Goal: Find specific page/section: Find specific page/section

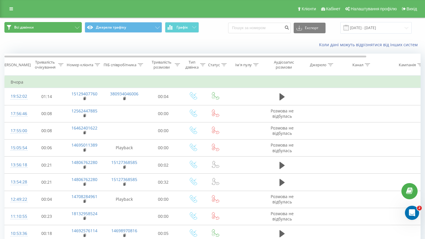
click at [73, 30] on button "Всі дзвінки" at bounding box center [42, 27] width 77 height 11
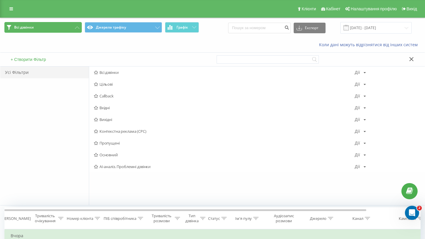
click at [73, 30] on button "Всі дзвінки" at bounding box center [42, 27] width 77 height 11
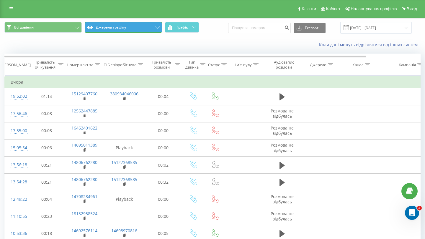
click at [117, 26] on button "Джерела трафіку" at bounding box center [123, 27] width 77 height 11
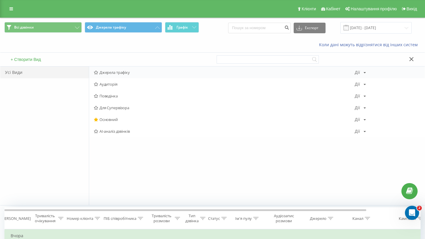
click at [97, 73] on icon at bounding box center [96, 73] width 4 height 4
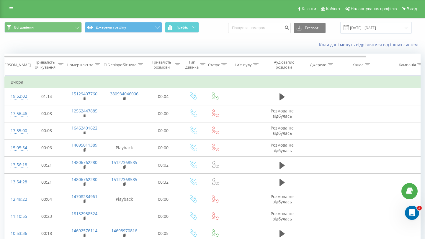
click at [262, 42] on div "Коли дані можуть відрізнятися вiд інших систем" at bounding box center [212, 45] width 424 height 14
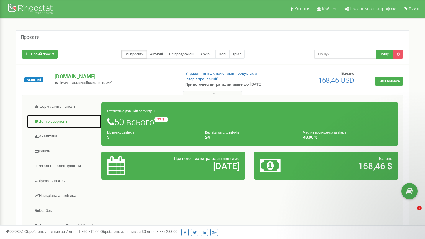
click at [55, 122] on link "Центр звернень" at bounding box center [64, 122] width 75 height 14
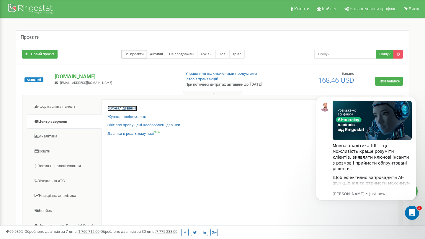
click at [116, 106] on link "Журнал дзвінків" at bounding box center [122, 109] width 30 height 6
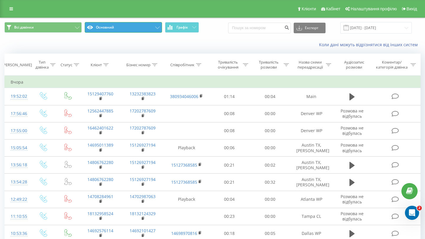
click at [127, 28] on button "Основний" at bounding box center [123, 27] width 77 height 11
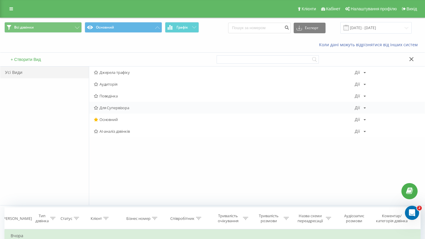
click at [111, 106] on span "Для Супервізора" at bounding box center [224, 108] width 261 height 4
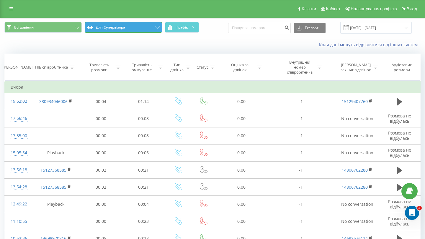
click at [118, 25] on button "Для Супервізора" at bounding box center [123, 27] width 77 height 11
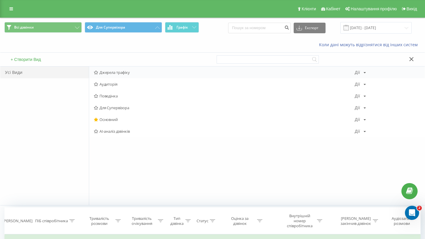
click at [111, 73] on span "Джерела трафіку" at bounding box center [224, 72] width 261 height 4
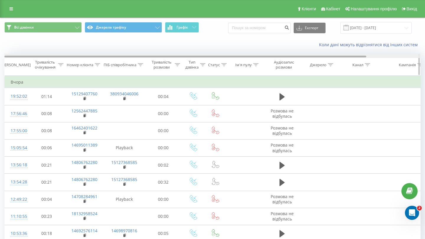
scroll to position [0, 62]
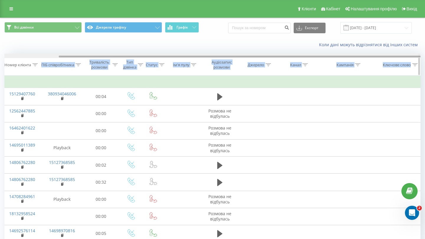
drag, startPoint x: 120, startPoint y: 55, endPoint x: 55, endPoint y: 56, distance: 65.5
type textarea "ПІБ співробітника Тривалість розмови Тип дзвінка Статус Ім'я пулу Аудіозапис ро…"
click at [38, 59] on div "Дата дзвінка Тривалість очікування Номер клієнта ПІБ співробітника Тривалість р…" at bounding box center [212, 65] width 416 height 22
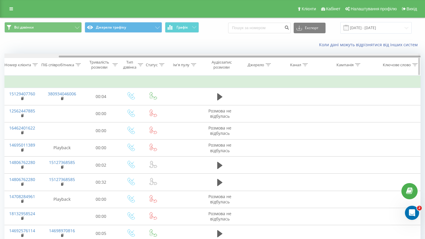
drag, startPoint x: 91, startPoint y: 55, endPoint x: 64, endPoint y: 55, distance: 27.4
click at [64, 55] on div at bounding box center [212, 56] width 416 height 4
drag, startPoint x: 64, startPoint y: 55, endPoint x: 70, endPoint y: 55, distance: 6.8
click at [33, 55] on div at bounding box center [212, 56] width 416 height 4
drag, startPoint x: 91, startPoint y: 55, endPoint x: 68, endPoint y: 55, distance: 22.4
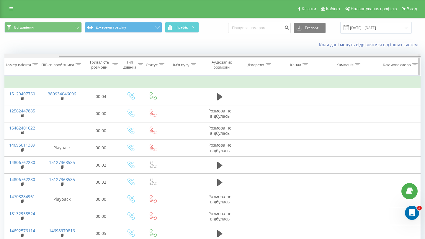
click at [68, 55] on div at bounding box center [212, 56] width 416 height 4
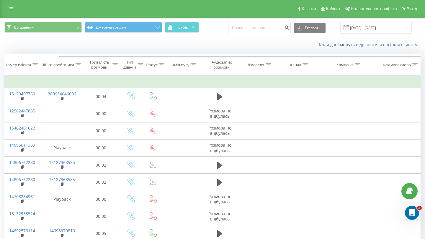
click at [72, 47] on div "Коли дані можуть відрізнятися вiд інших систем" at bounding box center [212, 45] width 424 height 14
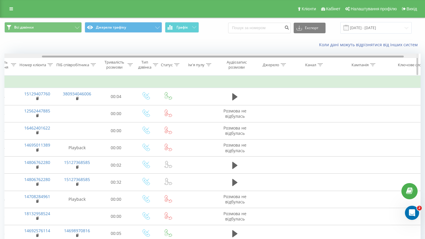
scroll to position [0, 45]
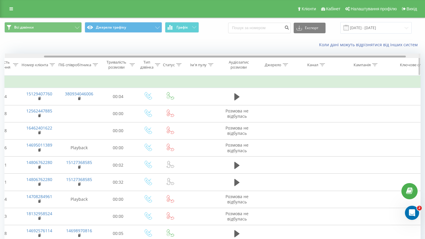
drag, startPoint x: 75, startPoint y: 56, endPoint x: 23, endPoint y: 59, distance: 51.4
click at [28, 59] on div "Дата дзвінка Тривалість очікування Номер клієнта ПІБ співробітника Тривалість р…" at bounding box center [212, 65] width 416 height 22
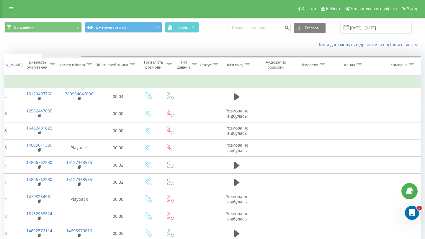
scroll to position [0, 8]
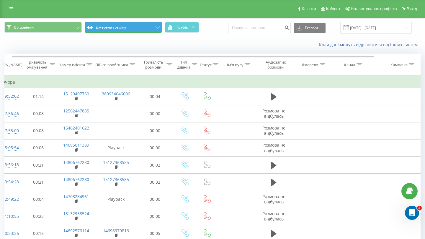
click at [112, 27] on button "Джерела трафіку" at bounding box center [123, 27] width 77 height 11
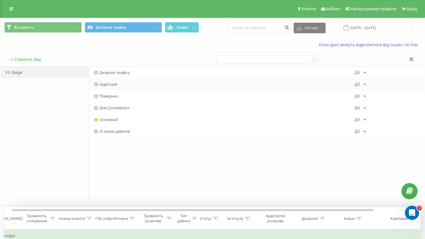
click at [108, 85] on span "Аудиторія" at bounding box center [224, 84] width 261 height 4
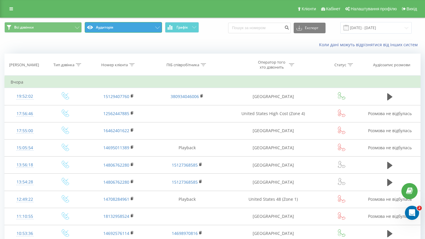
click at [116, 24] on button "Аудиторія" at bounding box center [123, 27] width 77 height 11
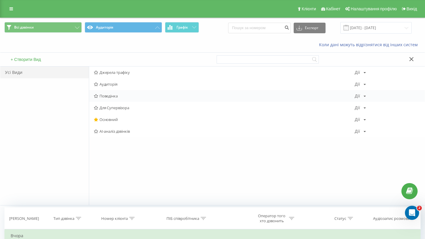
click at [108, 95] on span "Поведінка" at bounding box center [224, 96] width 261 height 4
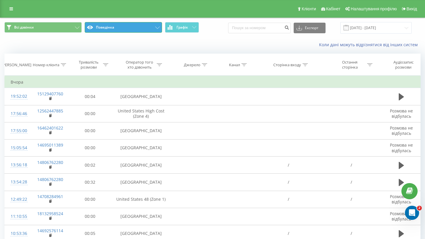
click at [129, 25] on button "Поведінка" at bounding box center [123, 27] width 77 height 11
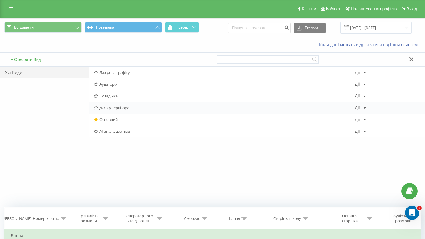
click at [114, 106] on span "Для Супервізора" at bounding box center [224, 108] width 261 height 4
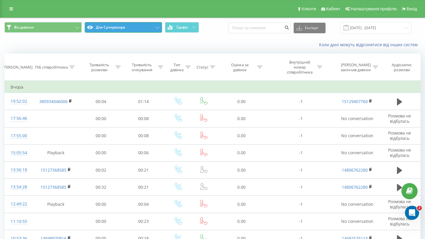
click at [118, 24] on button "Для Супервізора" at bounding box center [123, 27] width 77 height 11
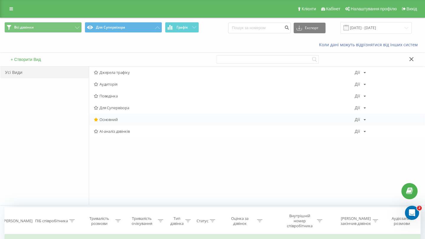
click at [108, 119] on span "Основний" at bounding box center [224, 120] width 261 height 4
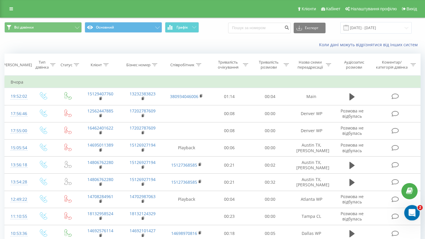
click at [408, 211] on icon "Open Intercom Messenger" at bounding box center [411, 213] width 10 height 10
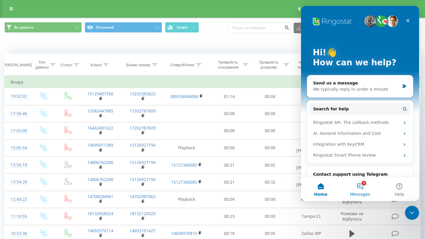
click at [360, 184] on button "3 Messages" at bounding box center [359, 190] width 39 height 24
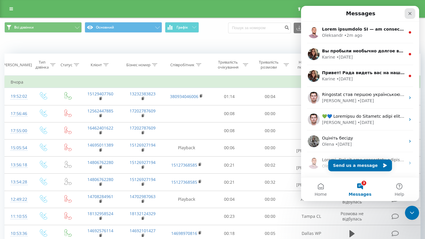
click at [408, 10] on div "Close" at bounding box center [409, 13] width 11 height 11
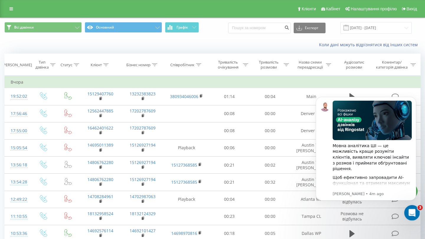
click at [410, 215] on icon "Open Intercom Messenger" at bounding box center [411, 213] width 10 height 10
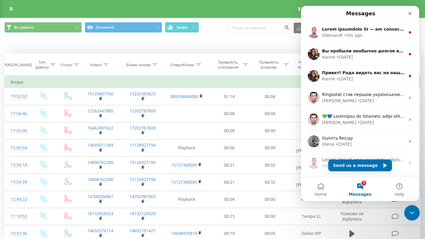
click at [410, 215] on icon "Close Intercom Messenger" at bounding box center [410, 212] width 7 height 7
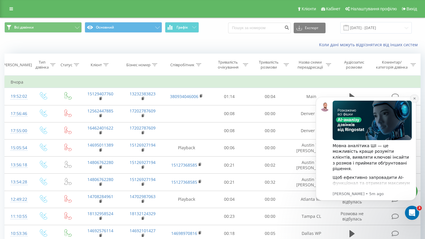
click at [413, 98] on icon "Dismiss notification" at bounding box center [414, 99] width 2 height 2
